Goal: Transaction & Acquisition: Purchase product/service

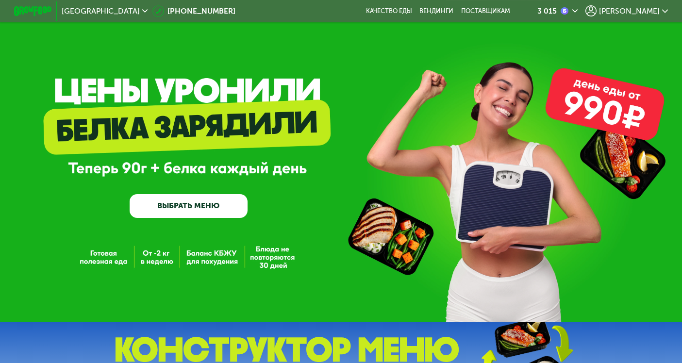
click at [578, 14] on icon at bounding box center [575, 11] width 6 height 6
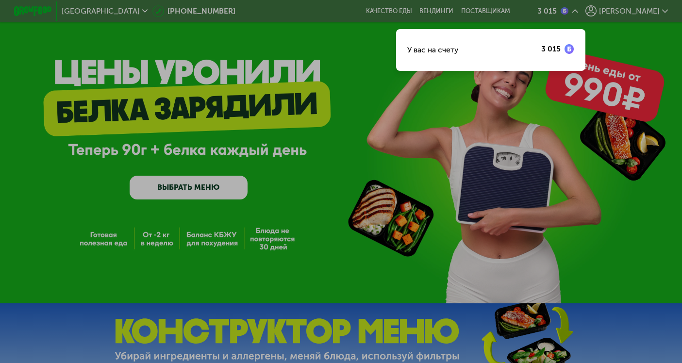
scroll to position [18, 0]
drag, startPoint x: 650, startPoint y: 10, endPoint x: 661, endPoint y: 12, distance: 10.9
click at [650, 10] on div at bounding box center [341, 181] width 682 height 363
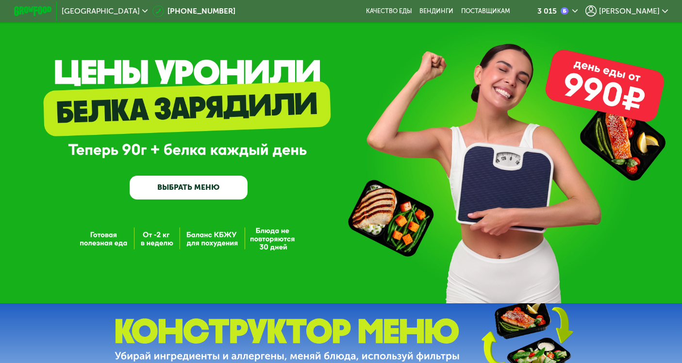
click at [661, 12] on div "[PERSON_NAME]" at bounding box center [627, 10] width 83 height 11
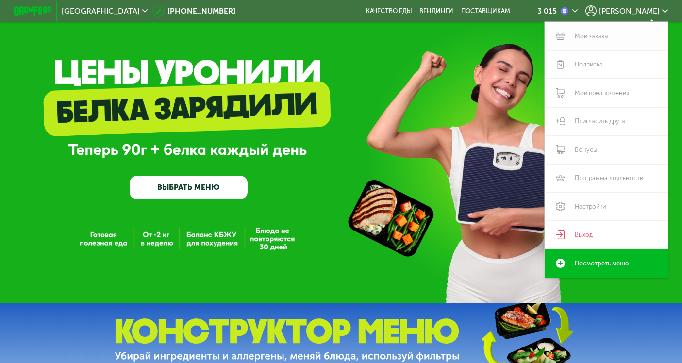
click at [597, 38] on link "Мои заказы" at bounding box center [606, 36] width 123 height 29
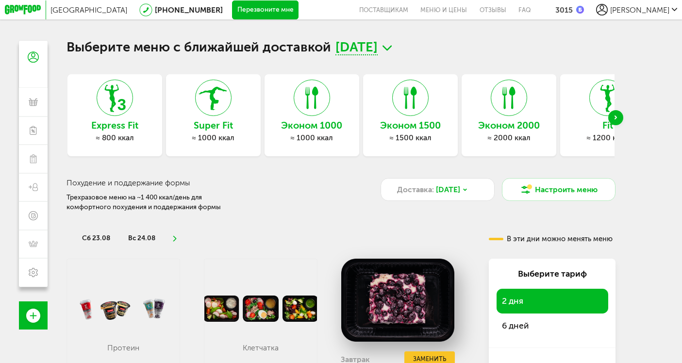
scroll to position [14, 0]
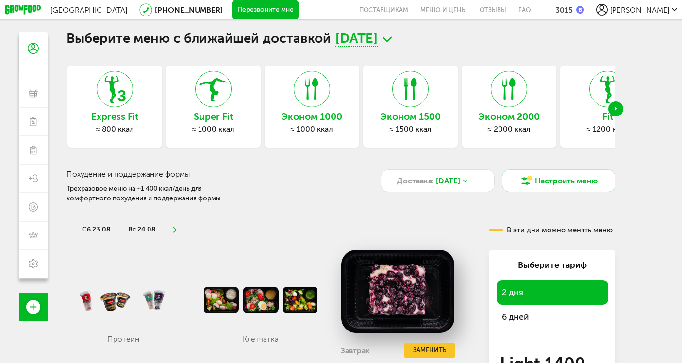
click at [392, 38] on use at bounding box center [387, 38] width 9 height 5
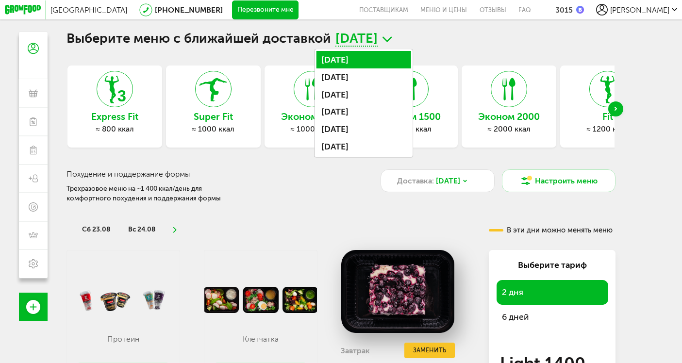
click at [392, 60] on li "[DATE]" at bounding box center [364, 59] width 95 height 17
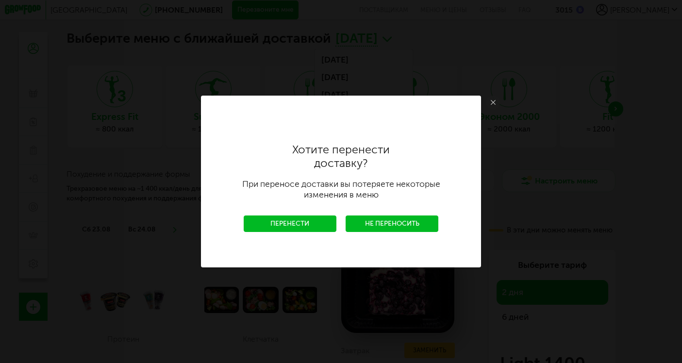
click at [318, 228] on link "Перенести" at bounding box center [290, 224] width 93 height 17
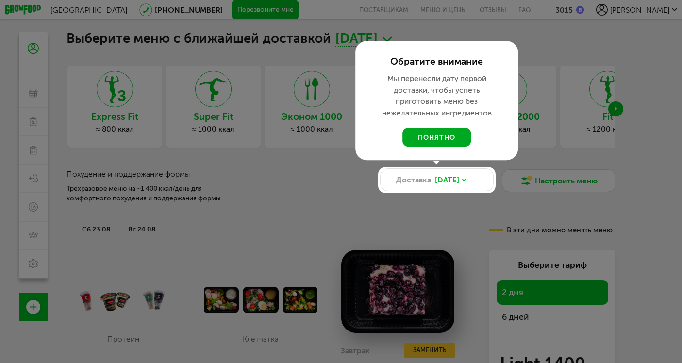
click at [450, 140] on button "понятно" at bounding box center [437, 137] width 68 height 19
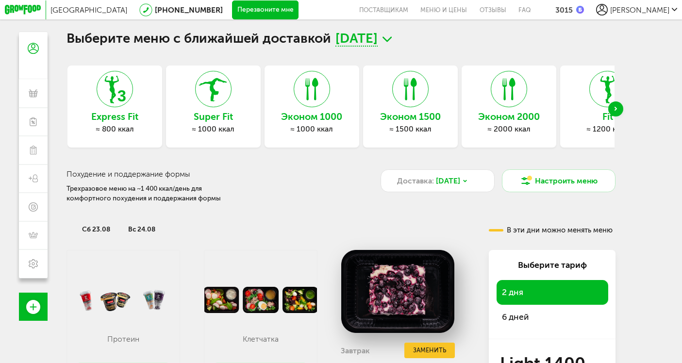
click at [378, 42] on span "[DATE]" at bounding box center [357, 39] width 42 height 15
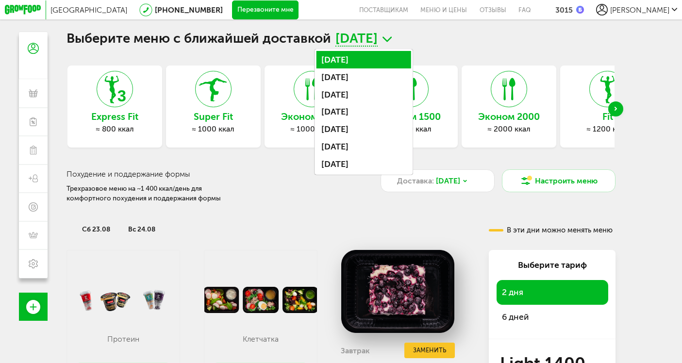
click at [399, 60] on li "[DATE]" at bounding box center [364, 59] width 95 height 17
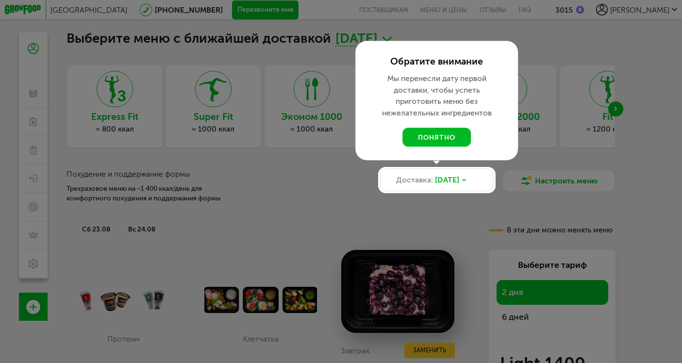
click at [453, 135] on button "понятно" at bounding box center [437, 137] width 68 height 19
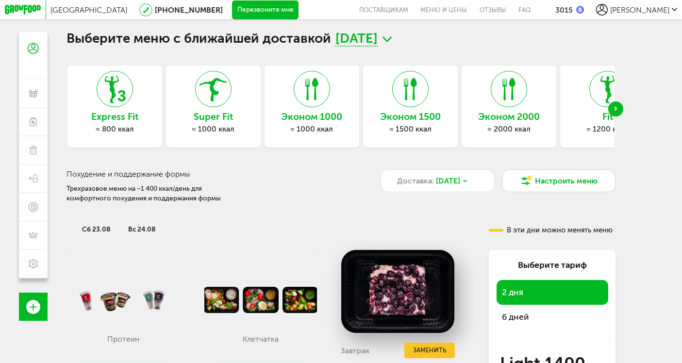
click at [378, 39] on span "[DATE]" at bounding box center [357, 39] width 42 height 15
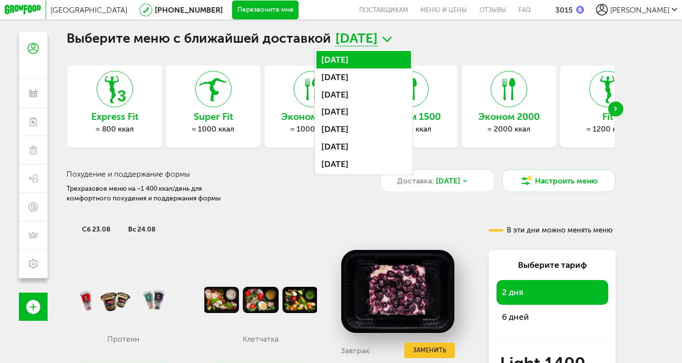
click at [386, 61] on li "[DATE]" at bounding box center [364, 59] width 95 height 17
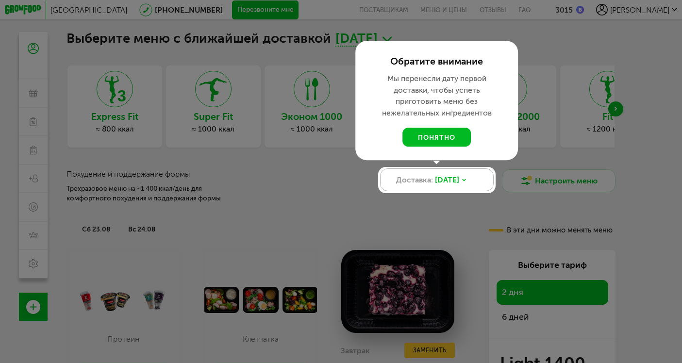
click at [459, 182] on span "[DATE]" at bounding box center [447, 179] width 24 height 11
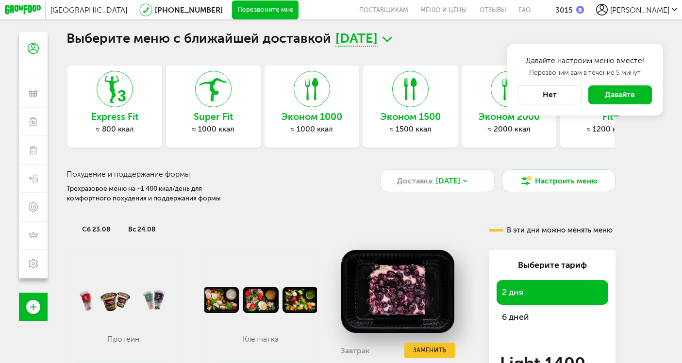
click at [564, 98] on button "Нет" at bounding box center [550, 94] width 64 height 19
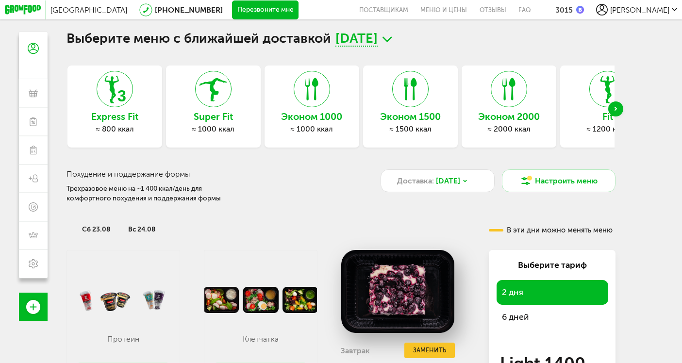
click at [378, 43] on span "[DATE]" at bounding box center [357, 39] width 42 height 15
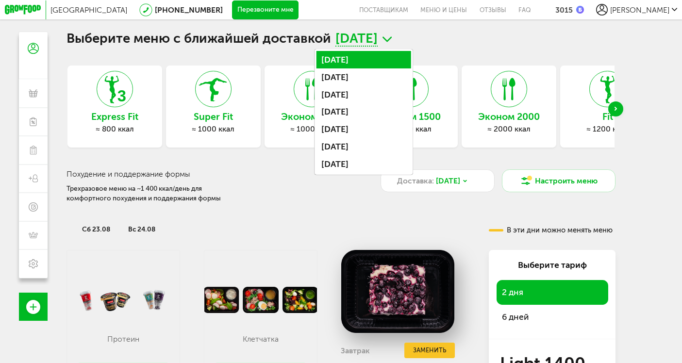
click at [405, 59] on li "[DATE]" at bounding box center [364, 59] width 95 height 17
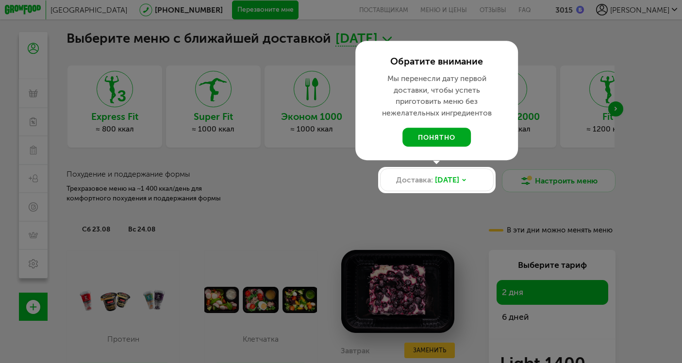
click at [452, 139] on button "понятно" at bounding box center [437, 137] width 68 height 19
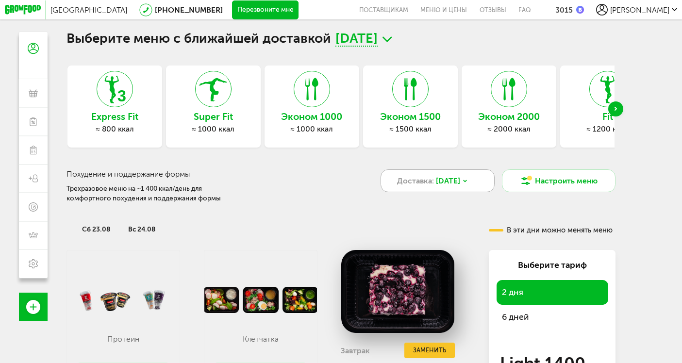
click at [460, 183] on span "[DATE]" at bounding box center [448, 180] width 24 height 11
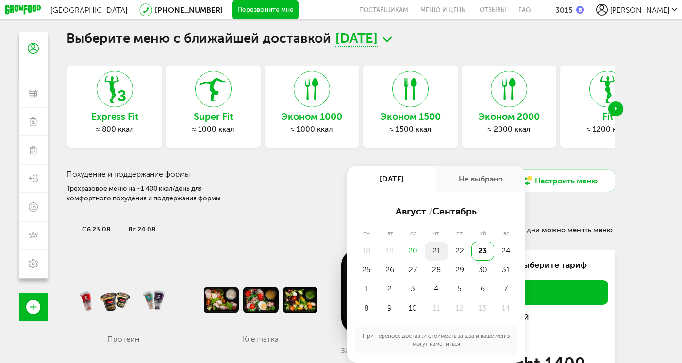
click at [440, 250] on div "21" at bounding box center [436, 251] width 23 height 19
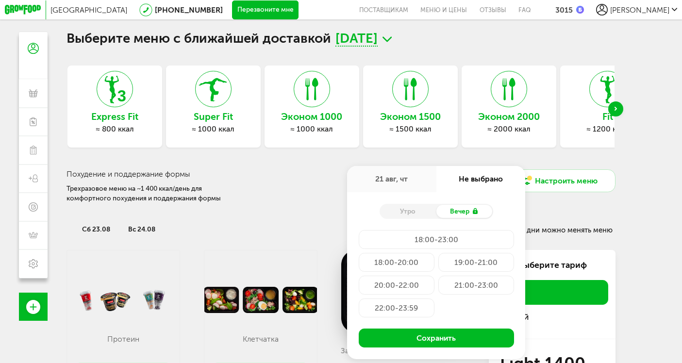
scroll to position [29, 0]
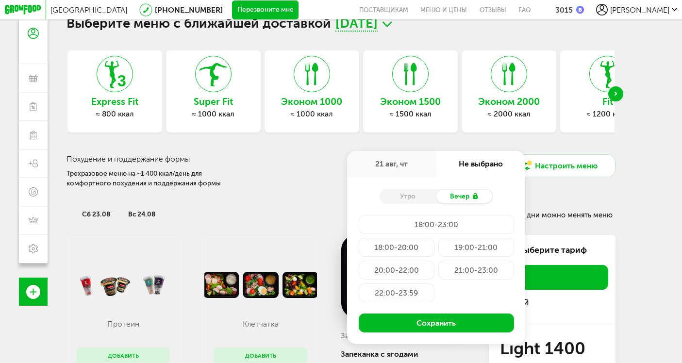
click at [403, 245] on div "18:00-20:00" at bounding box center [397, 247] width 76 height 19
click at [378, 273] on div "20:00-22:00" at bounding box center [397, 270] width 76 height 19
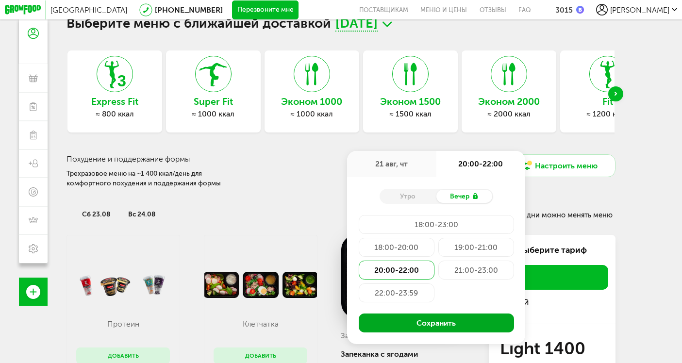
click at [420, 327] on button "Сохранить" at bounding box center [436, 323] width 155 height 19
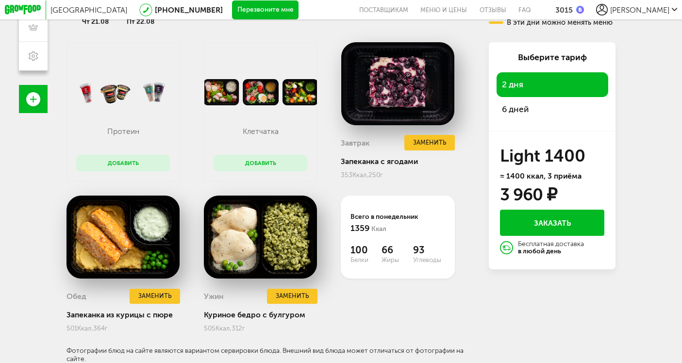
scroll to position [221, 0]
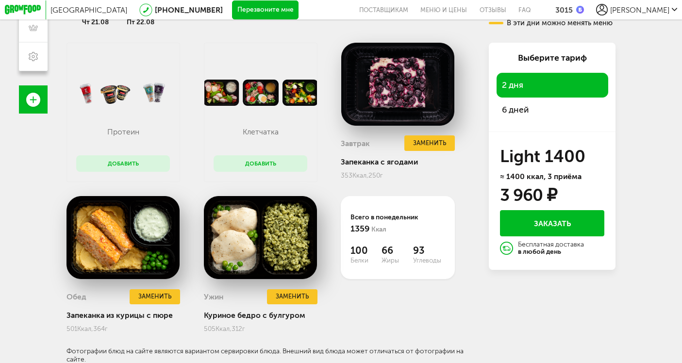
click at [554, 107] on div "6 дней" at bounding box center [553, 110] width 112 height 25
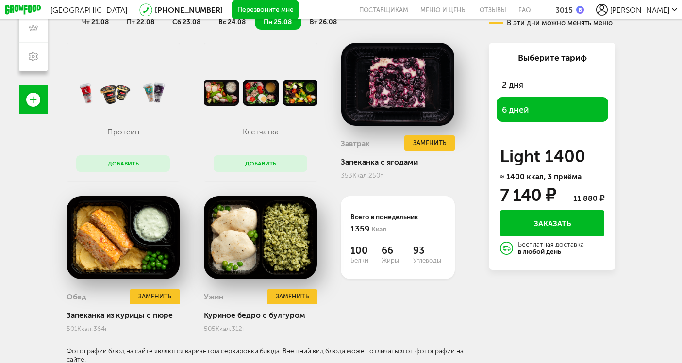
click at [566, 222] on button "Заказать" at bounding box center [552, 223] width 104 height 27
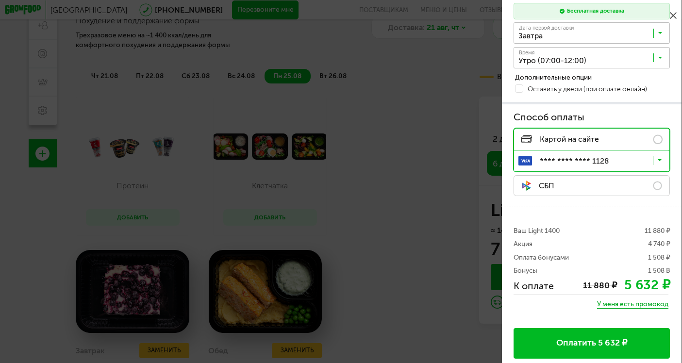
scroll to position [205, 0]
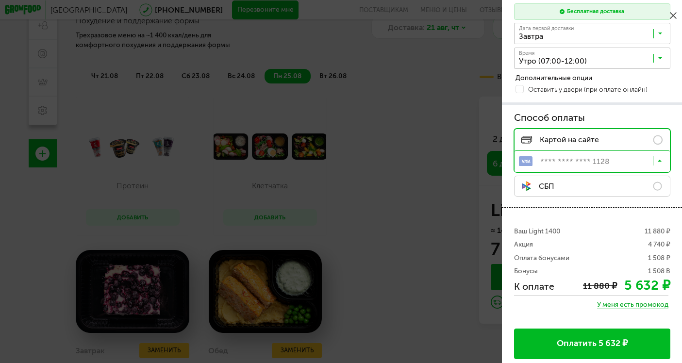
click at [663, 161] on icon at bounding box center [660, 163] width 5 height 10
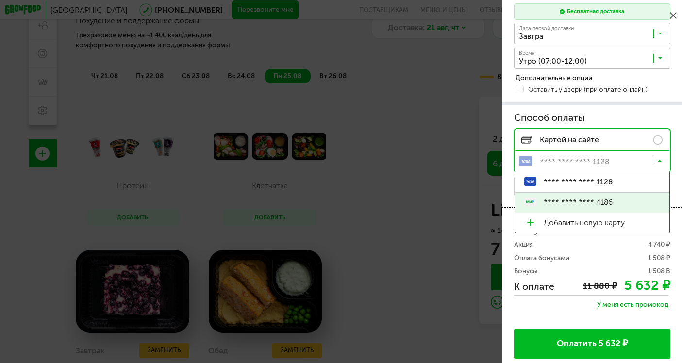
click at [634, 197] on span "**** **** **** 4186" at bounding box center [602, 203] width 116 height 20
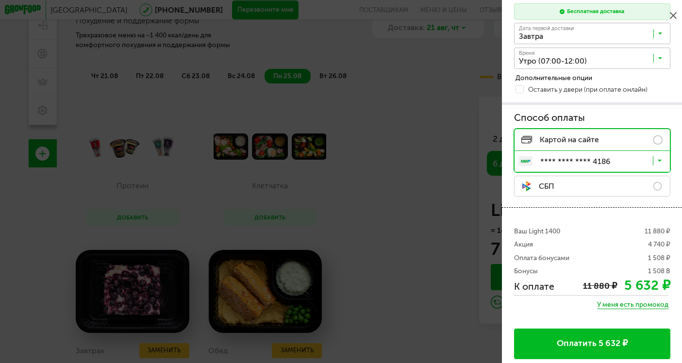
click at [608, 346] on button "Оплатить 5 632 ₽" at bounding box center [592, 344] width 156 height 31
